Goal: Transaction & Acquisition: Book appointment/travel/reservation

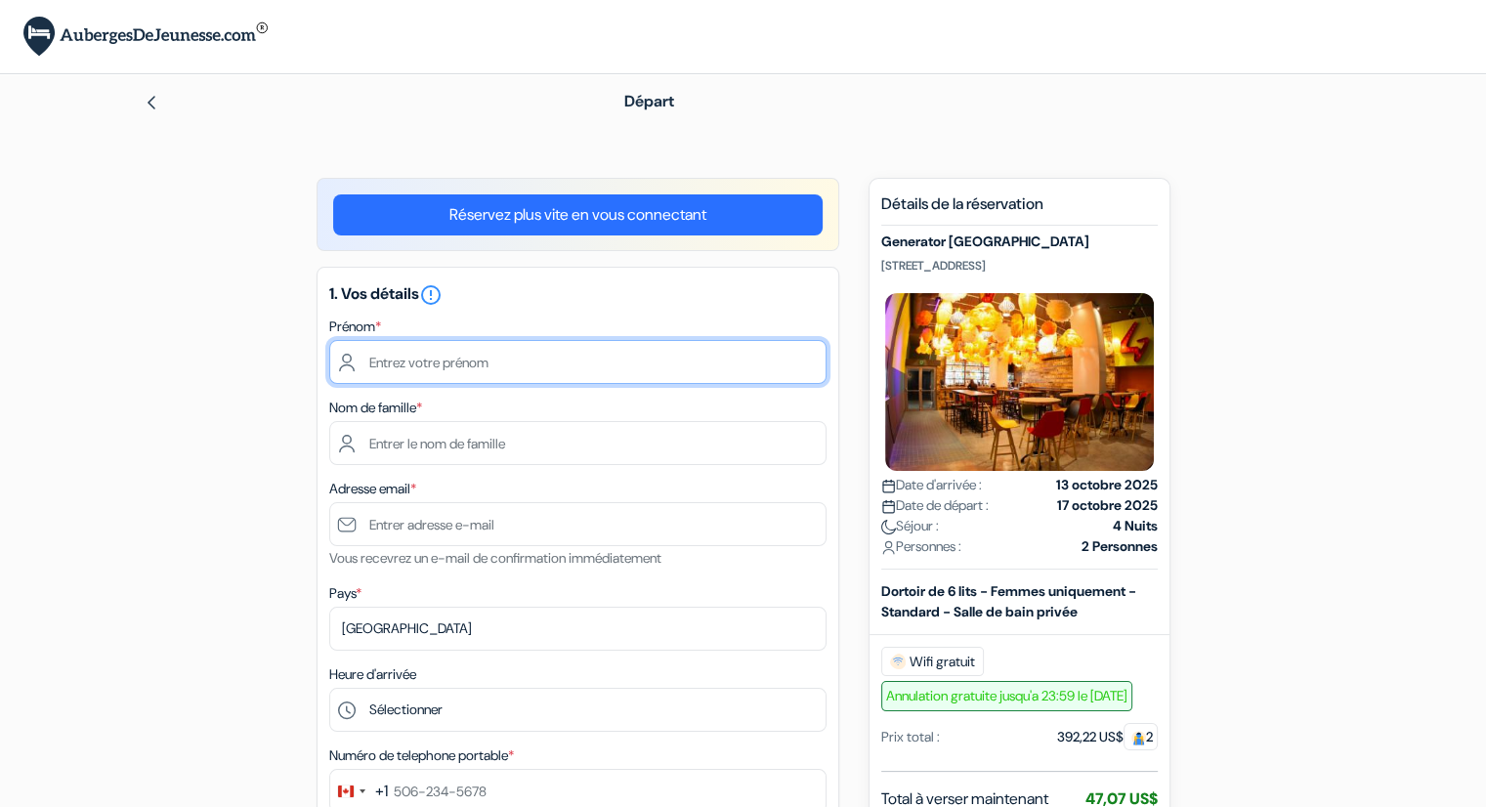
click at [428, 358] on input "text" at bounding box center [577, 362] width 497 height 44
type input "Marie-Pierre"
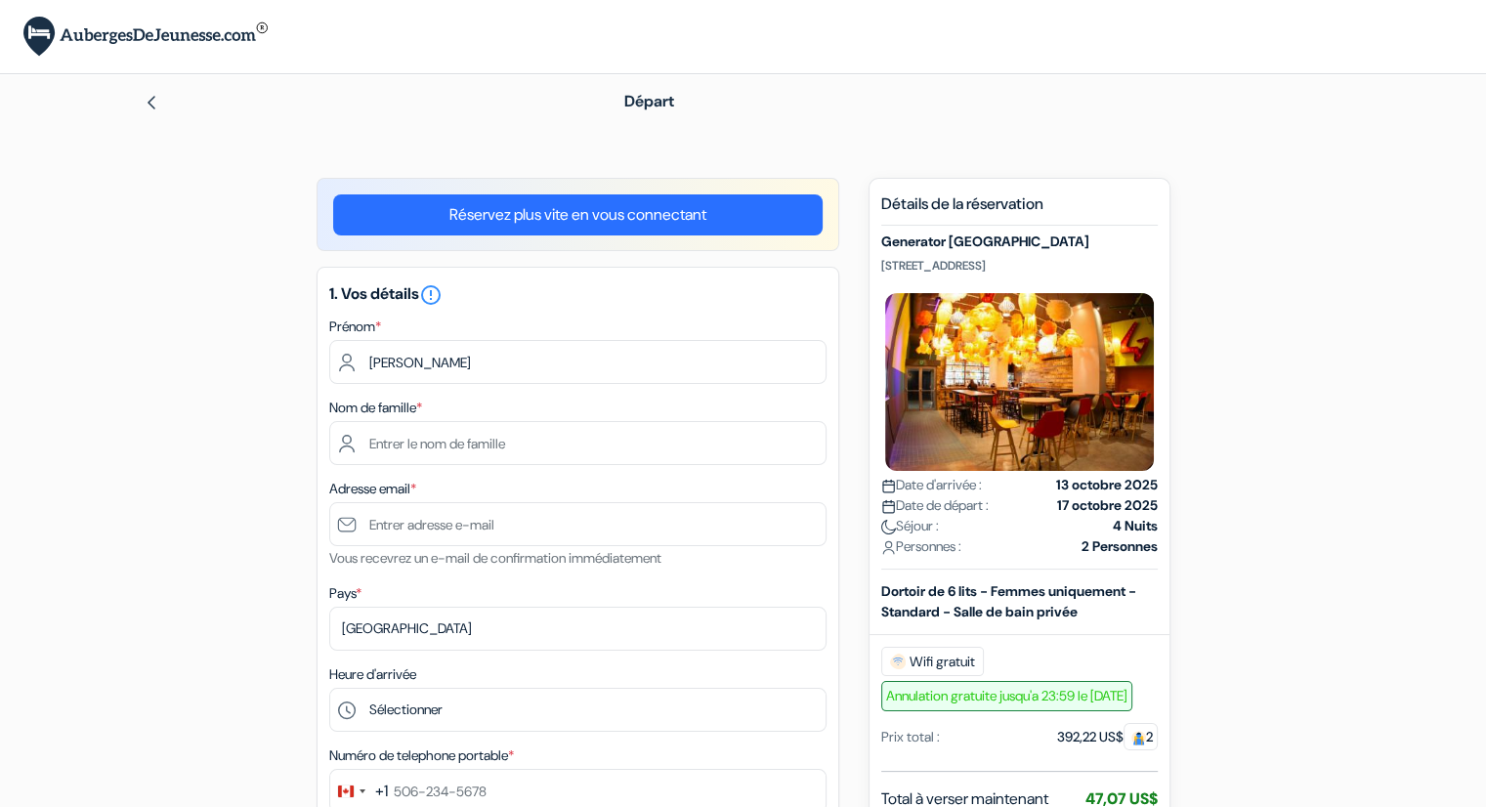
type input "Lemire"
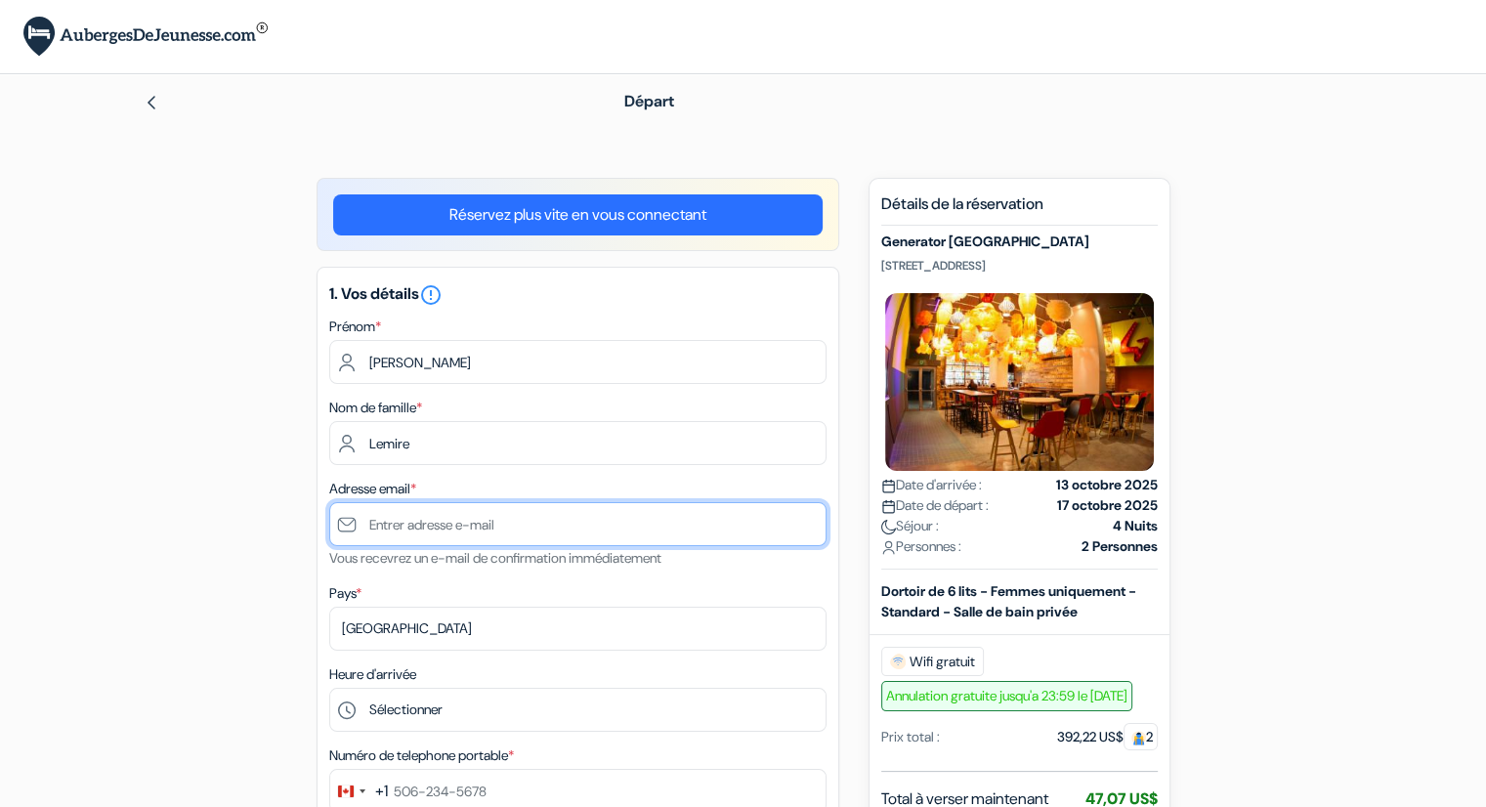
type input "[EMAIL_ADDRESS][DOMAIN_NAME]"
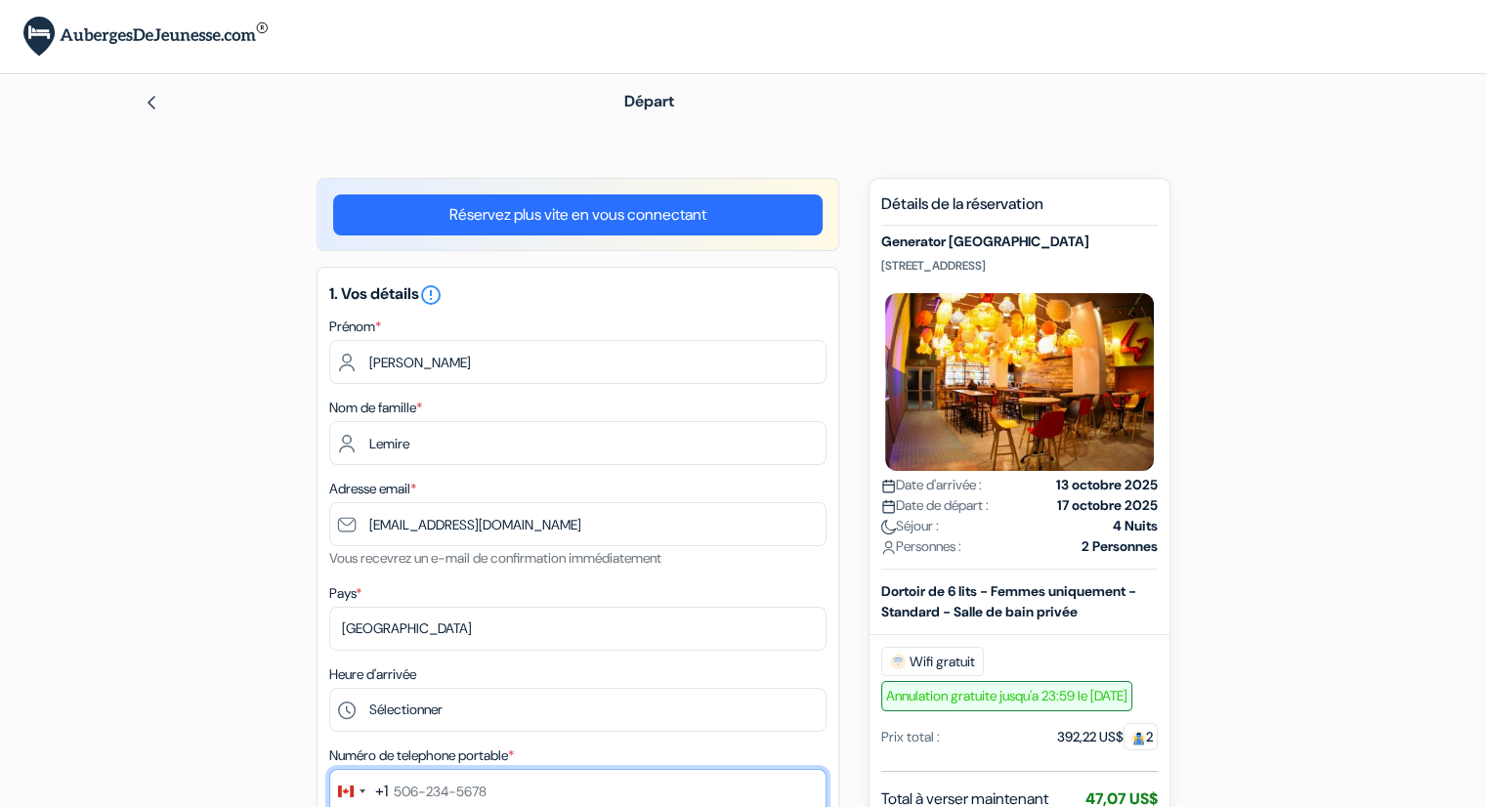
type input "819-697-6962"
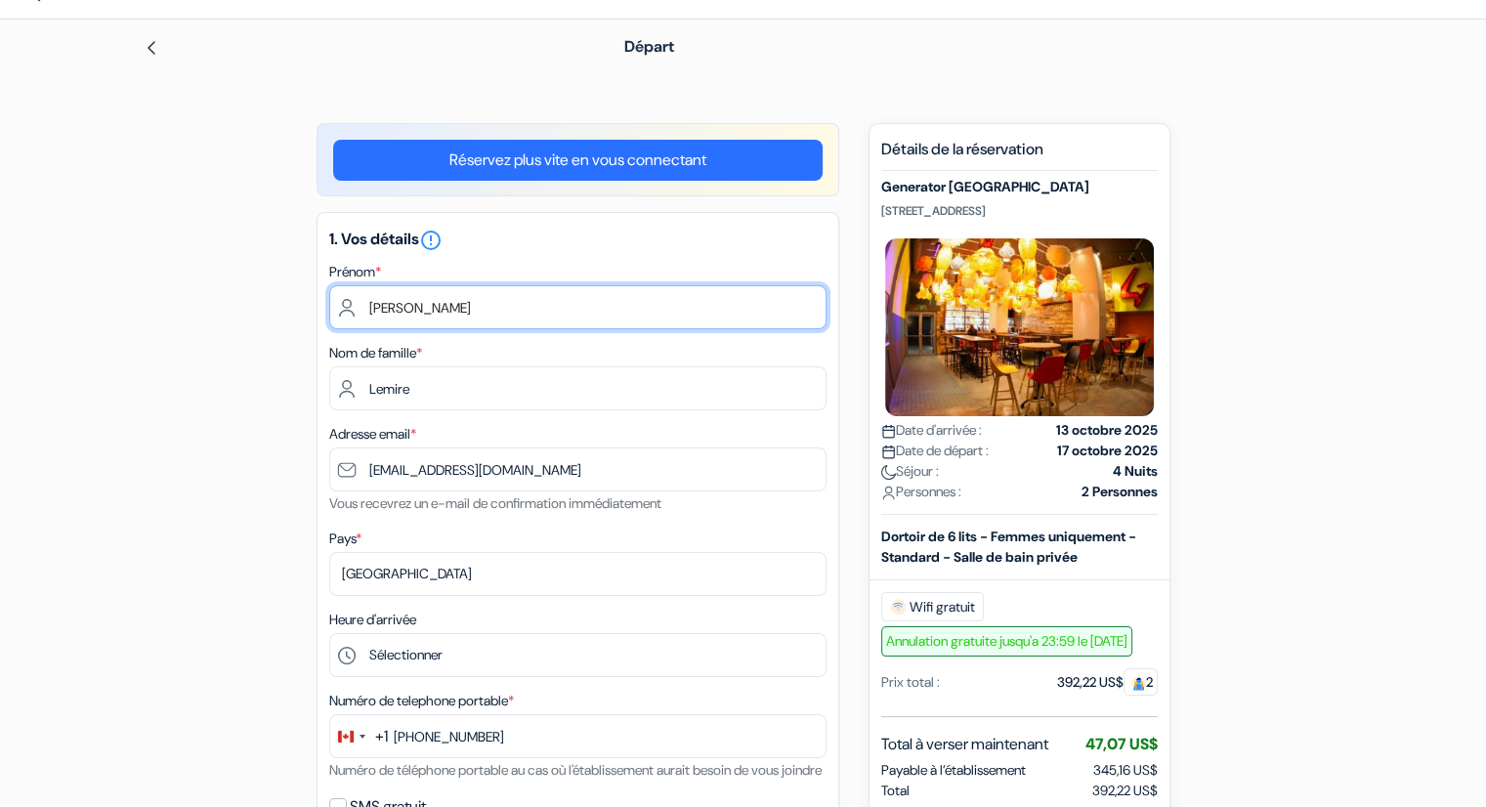
scroll to position [98, 0]
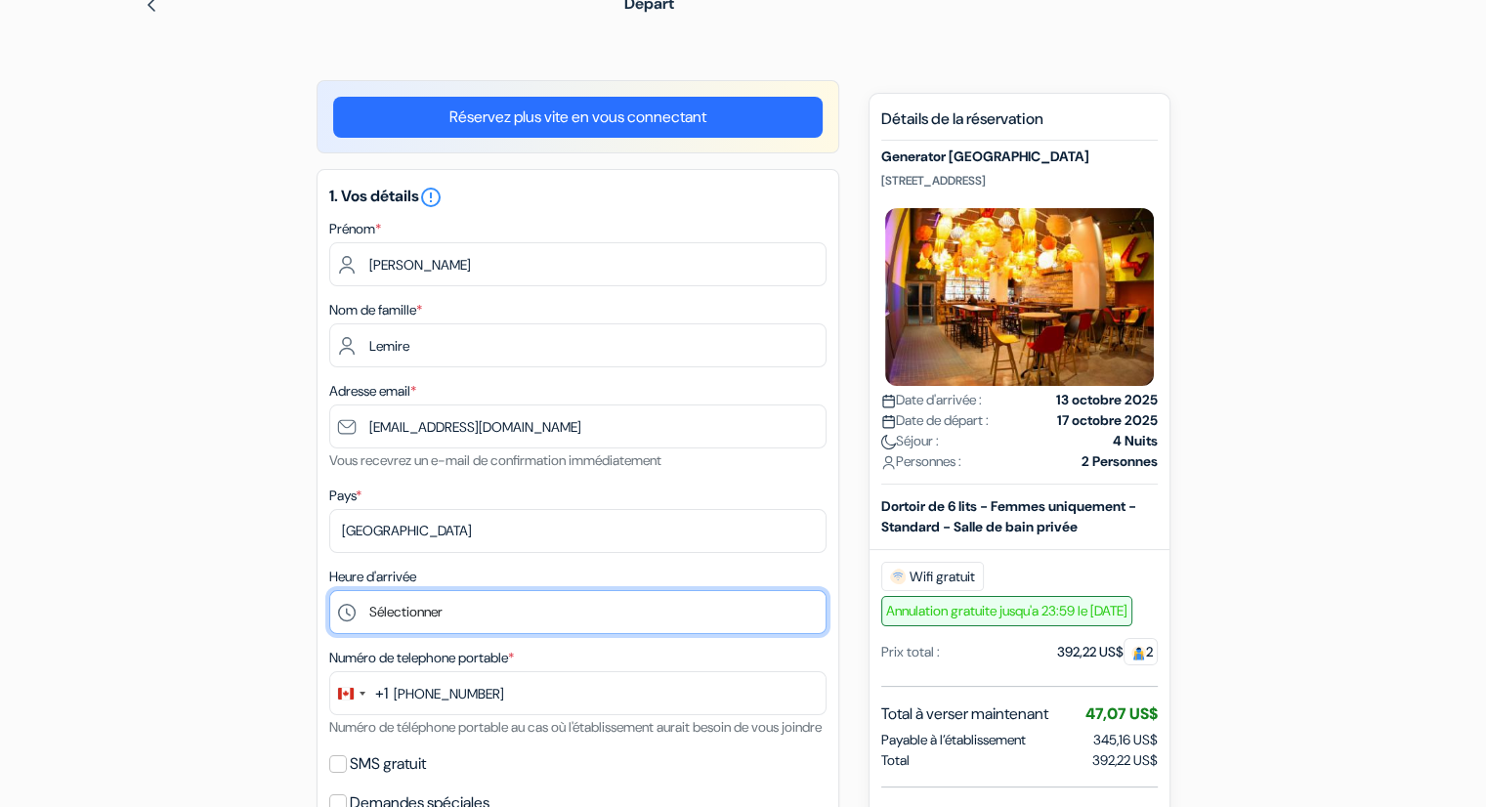
click at [429, 610] on select "Sélectionner 1:00 2:00 3:00 4:00 5:00 6:00 7:00 8:00 9:00 10:00 11:00 12:00 13:…" at bounding box center [577, 612] width 497 height 44
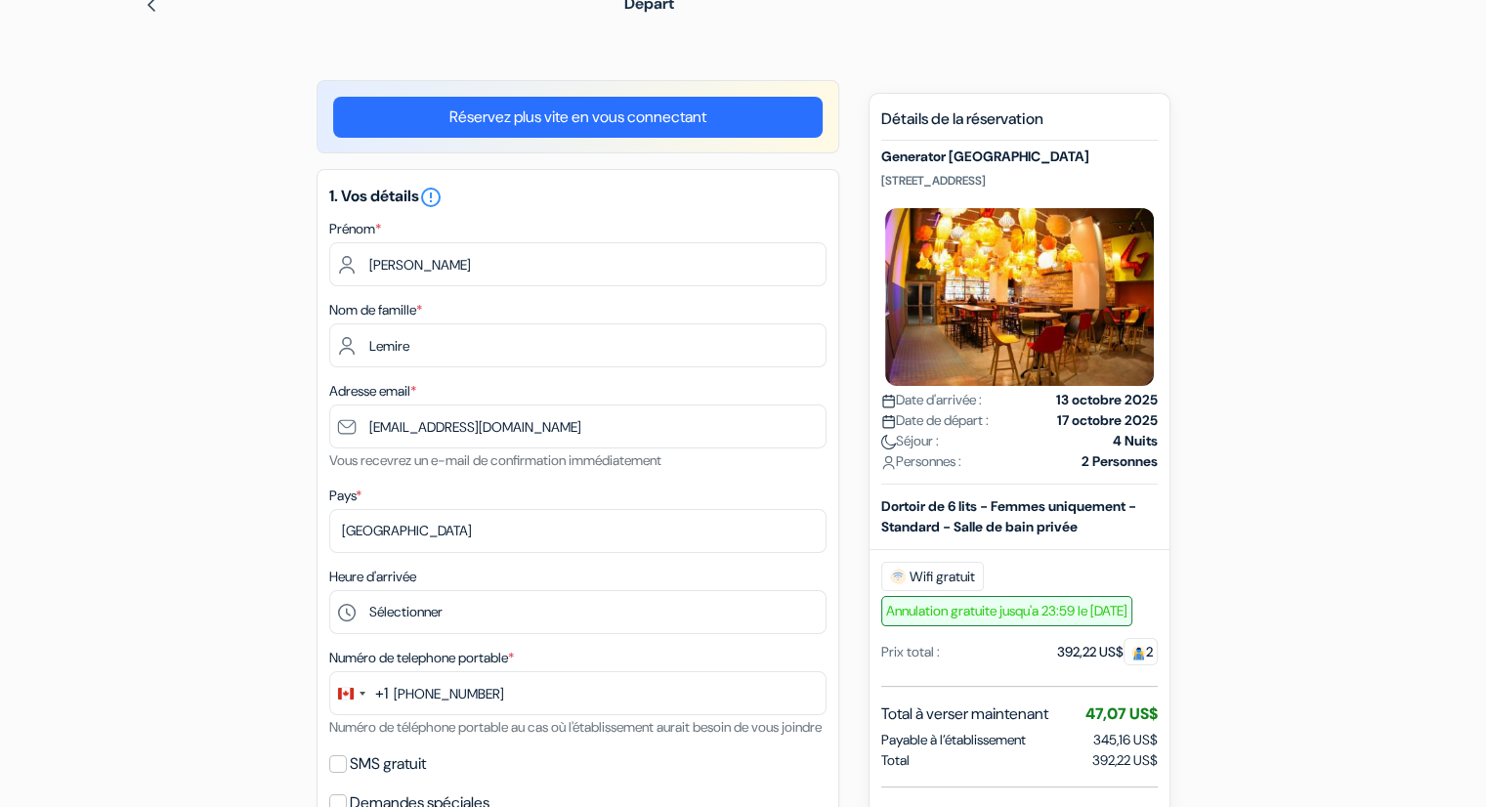
click at [82, 439] on form "Départ add_box Generator Barcelona CARRER DE CORSEGA 373, Barcelone, Espagne Dé…" at bounding box center [743, 804] width 1486 height 1654
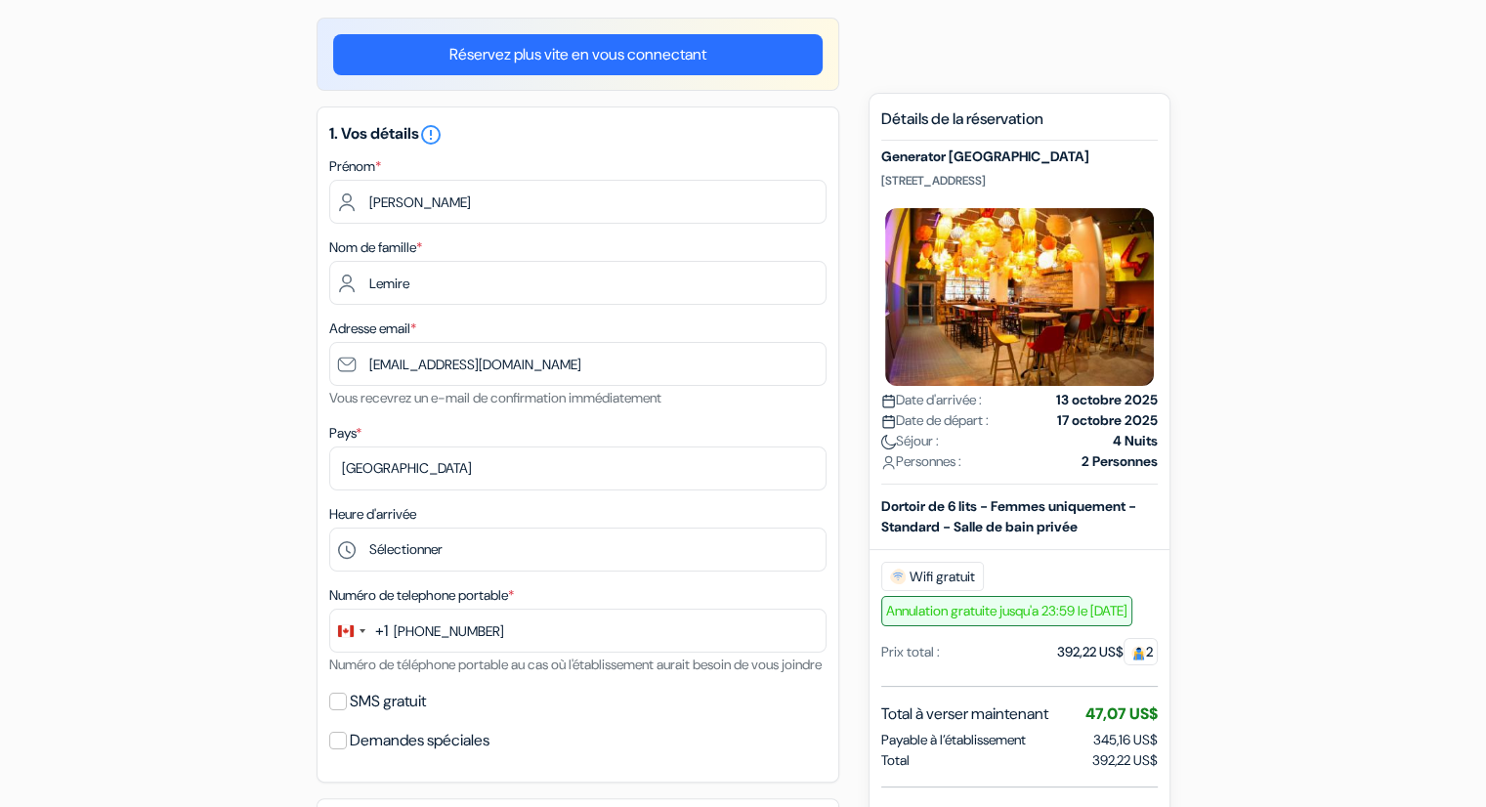
scroll to position [195, 0]
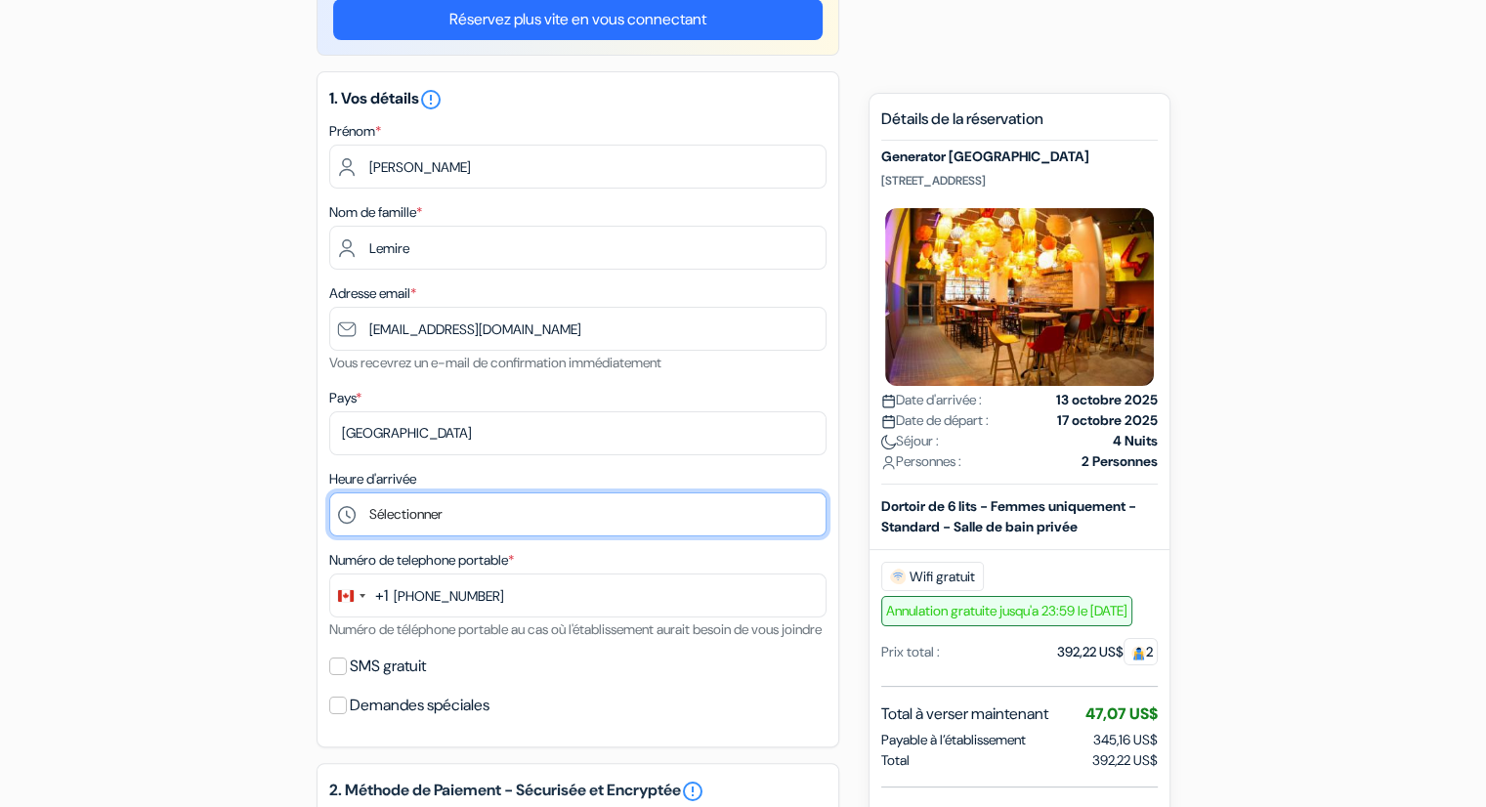
click at [448, 510] on select "Sélectionner 1:00 2:00 3:00 4:00 5:00 6:00 7:00 8:00 9:00 10:00 11:00 12:00 13:…" at bounding box center [577, 515] width 497 height 44
select select "15"
click at [329, 493] on select "Sélectionner 1:00 2:00 3:00 4:00 5:00 6:00 7:00 8:00 9:00 10:00 11:00 12:00 13:…" at bounding box center [577, 515] width 497 height 44
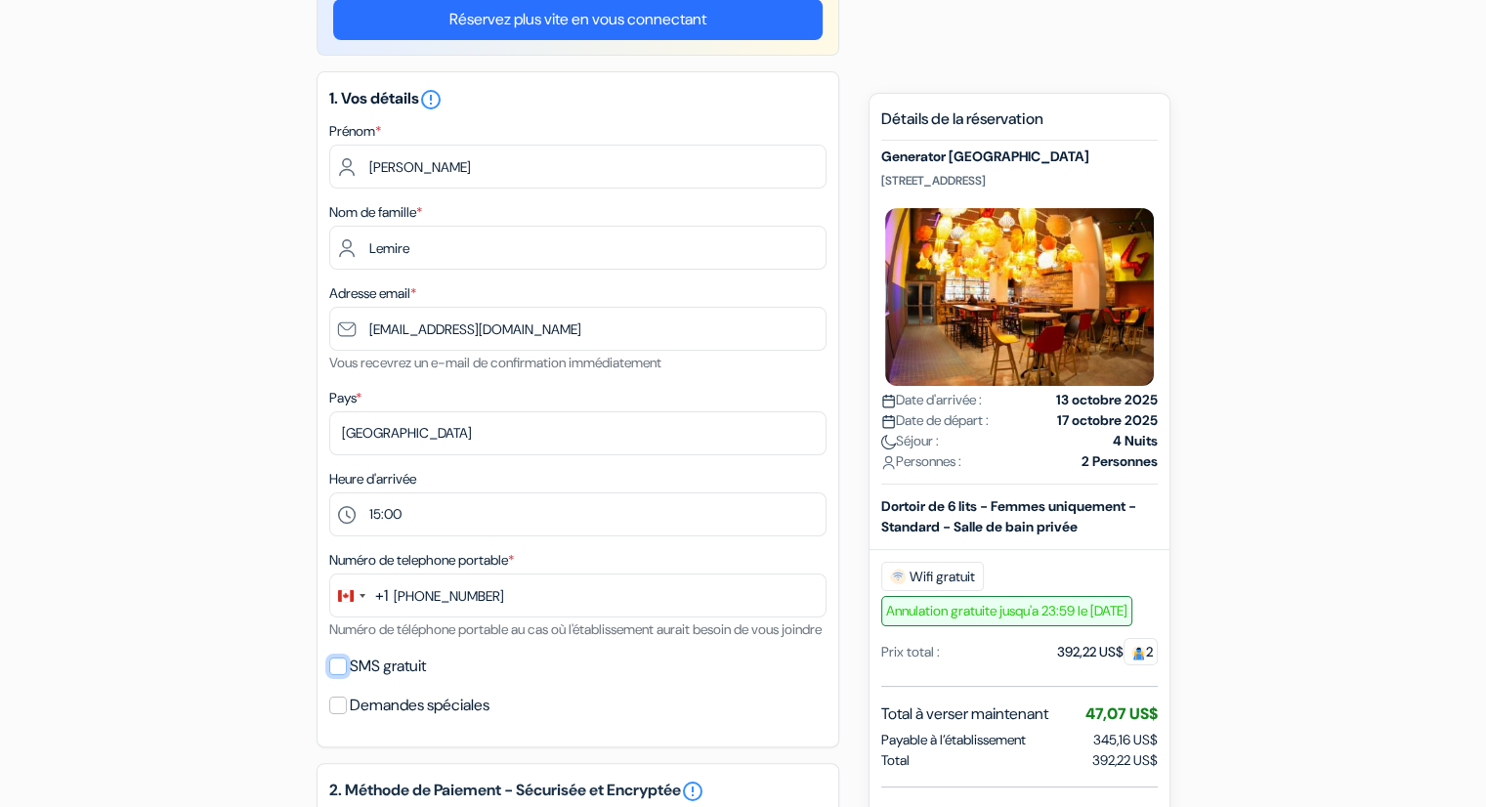
click at [336, 675] on input "SMS gratuit" at bounding box center [338, 667] width 18 height 18
checkbox input "true"
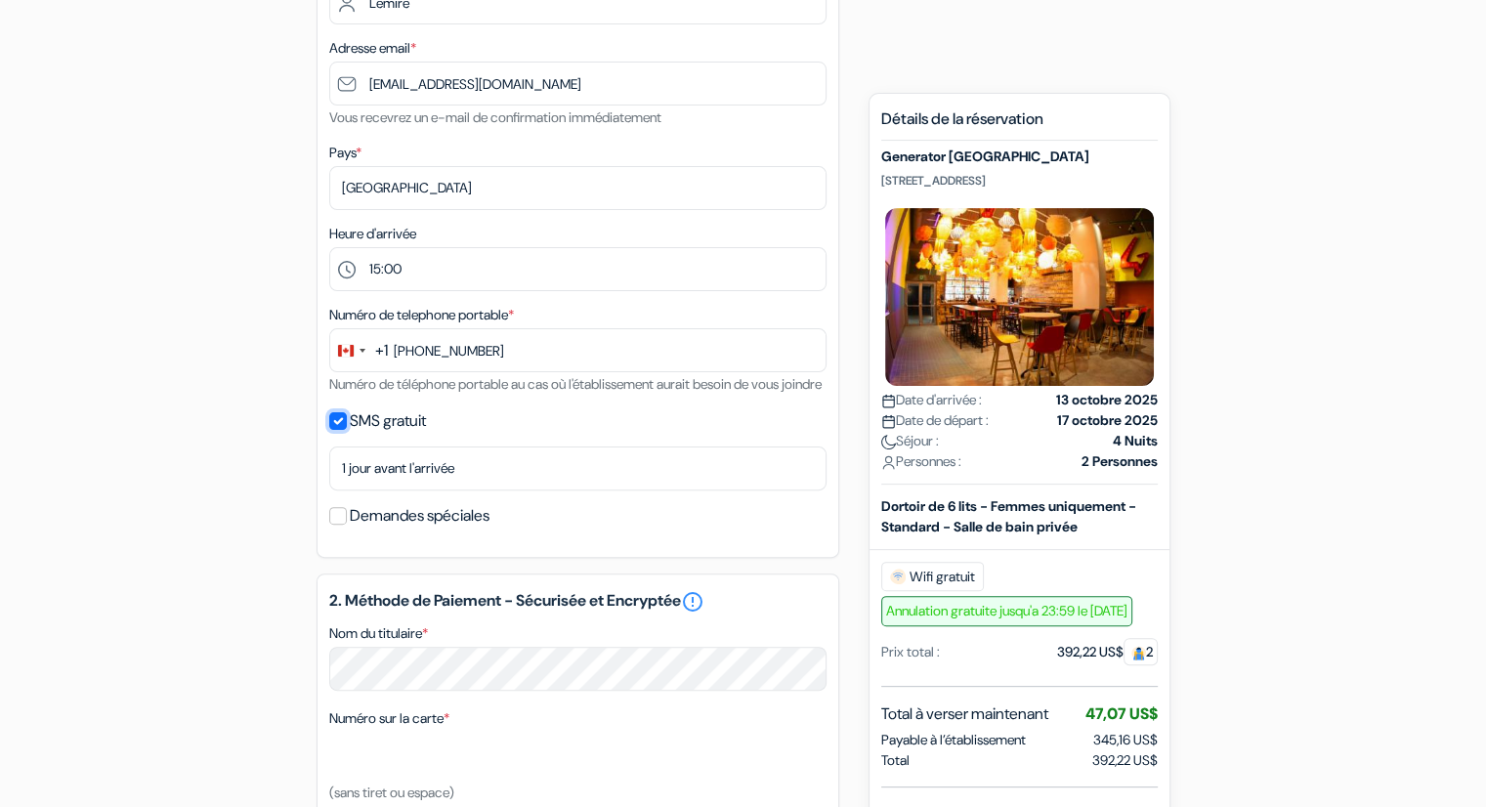
scroll to position [489, 0]
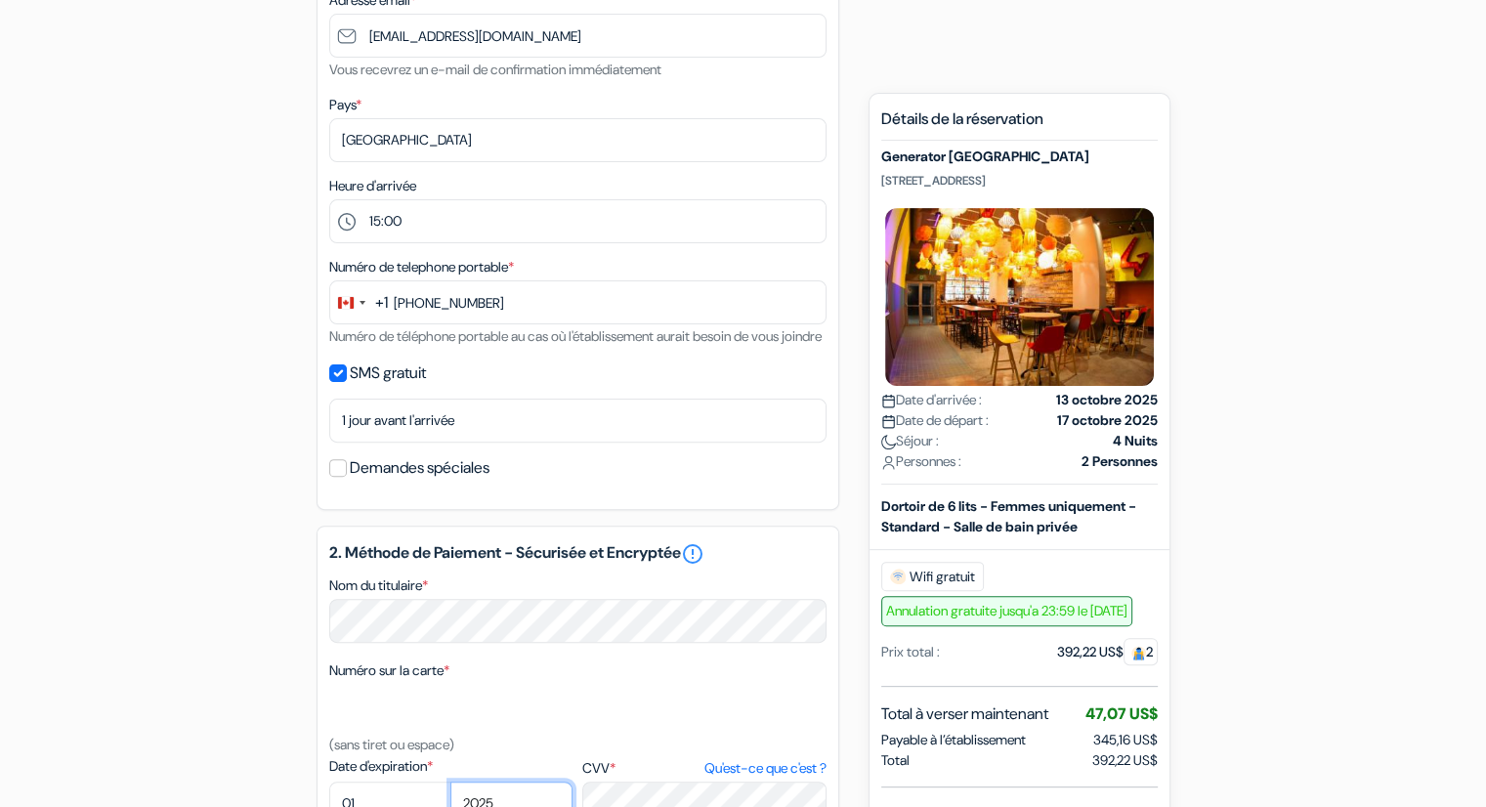
select select "2026"
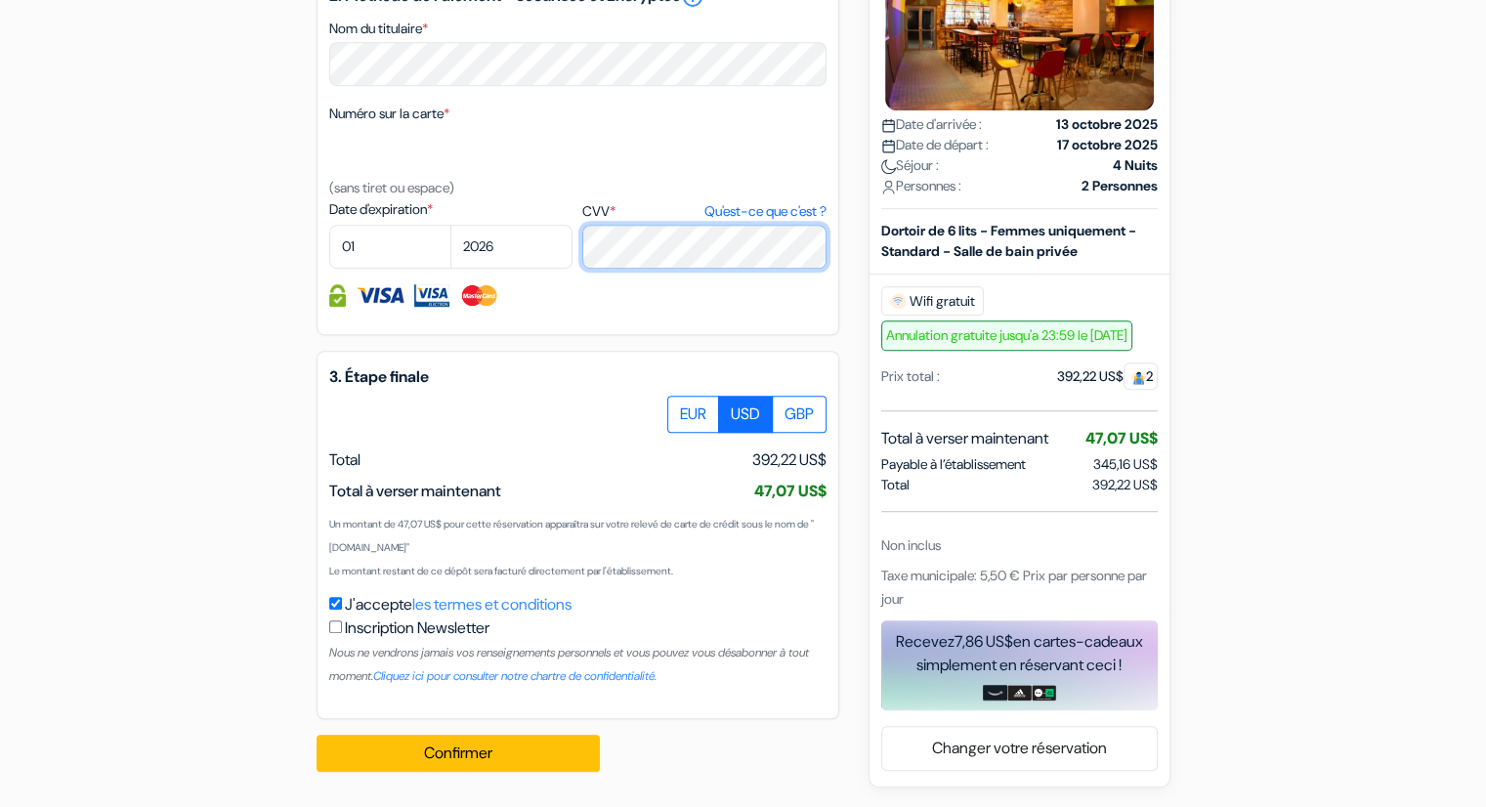
scroll to position [1071, 0]
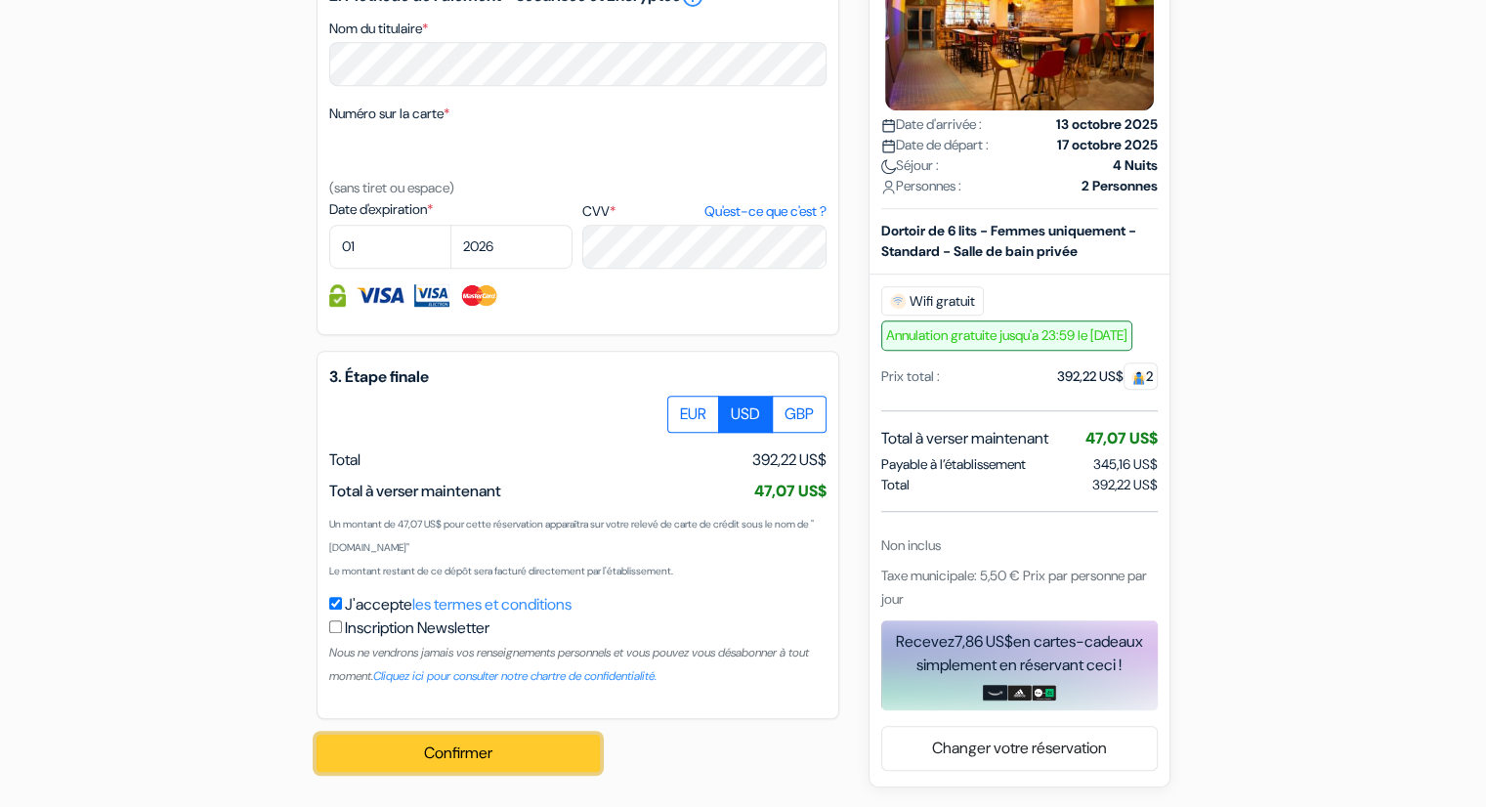
click at [477, 748] on button "Confirmer Loading..." at bounding box center [458, 753] width 283 height 37
